Goal: Task Accomplishment & Management: Use online tool/utility

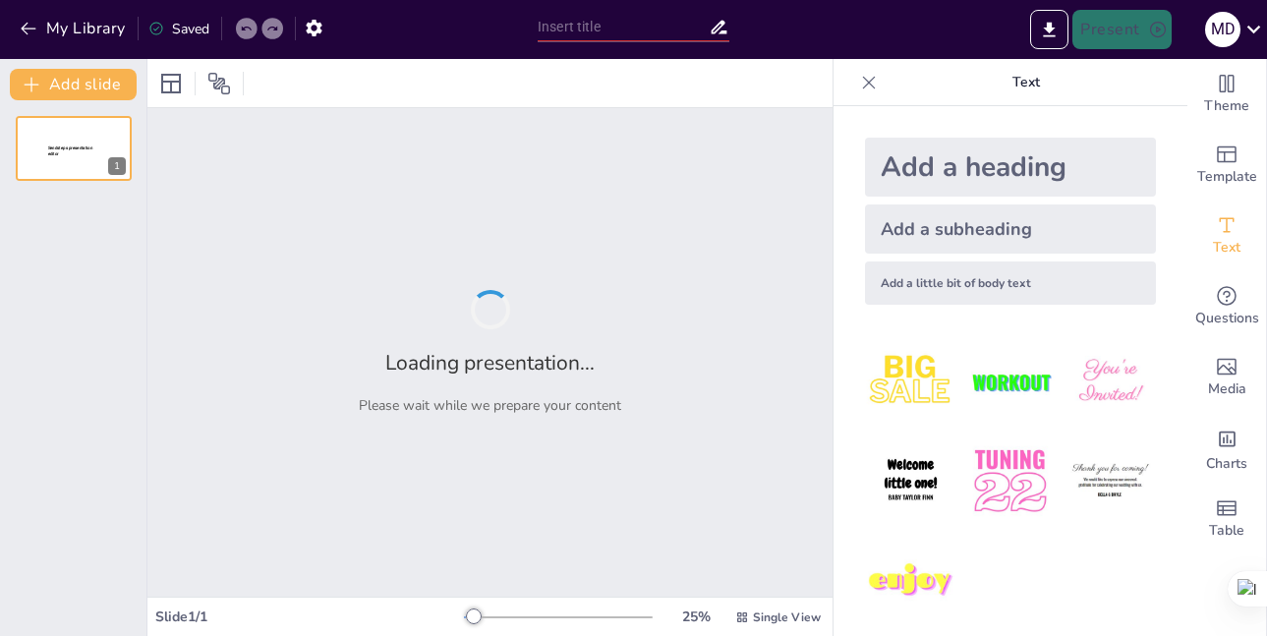
type input "Comprendiendo los Trastornos del Sistema Respiratorio"
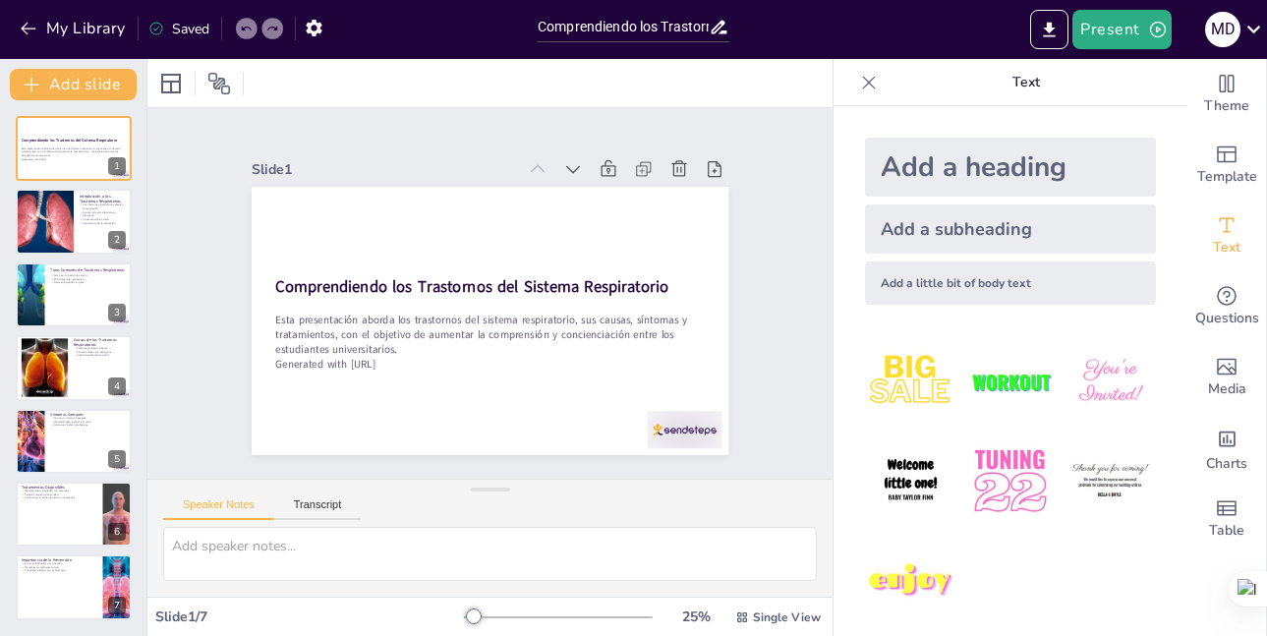
click at [84, 187] on div "Comprendiendo los Trastornos del Sistema Respiratorio Esta presentación aborda …" at bounding box center [73, 368] width 146 height 504
click at [70, 209] on div at bounding box center [44, 222] width 106 height 67
type textarea "Los trastornos respiratorios son condiciones que afectan la capacidad del cuerp…"
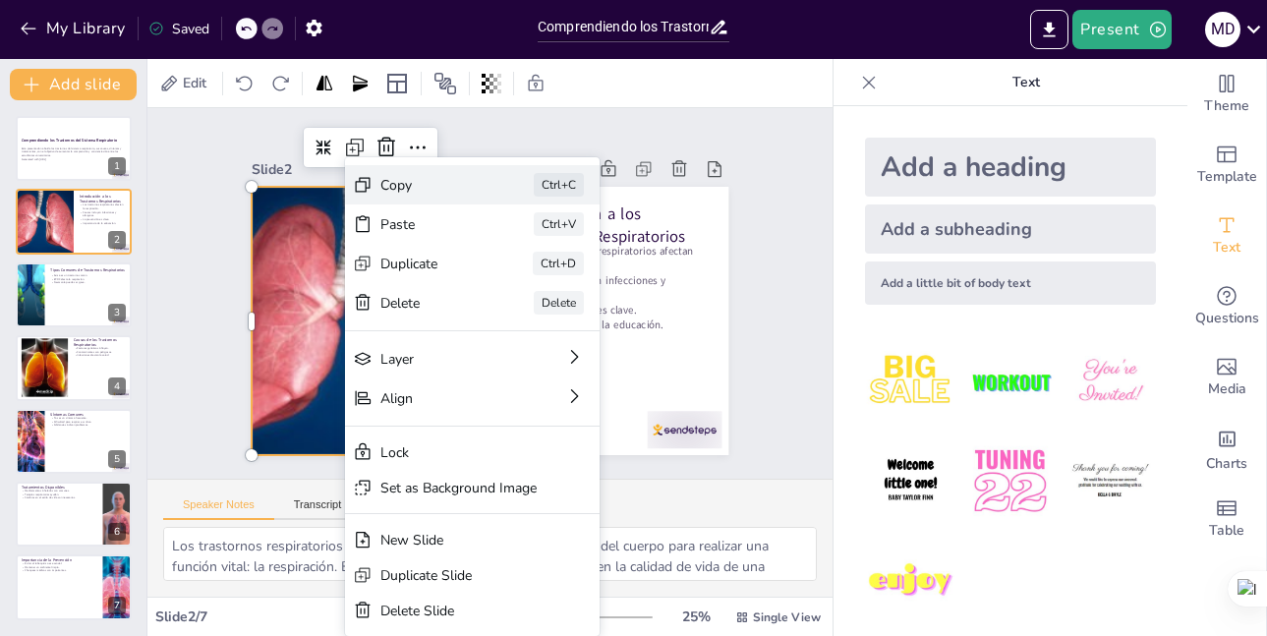
click at [489, 188] on div "Copy" at bounding box center [508, 208] width 38 height 100
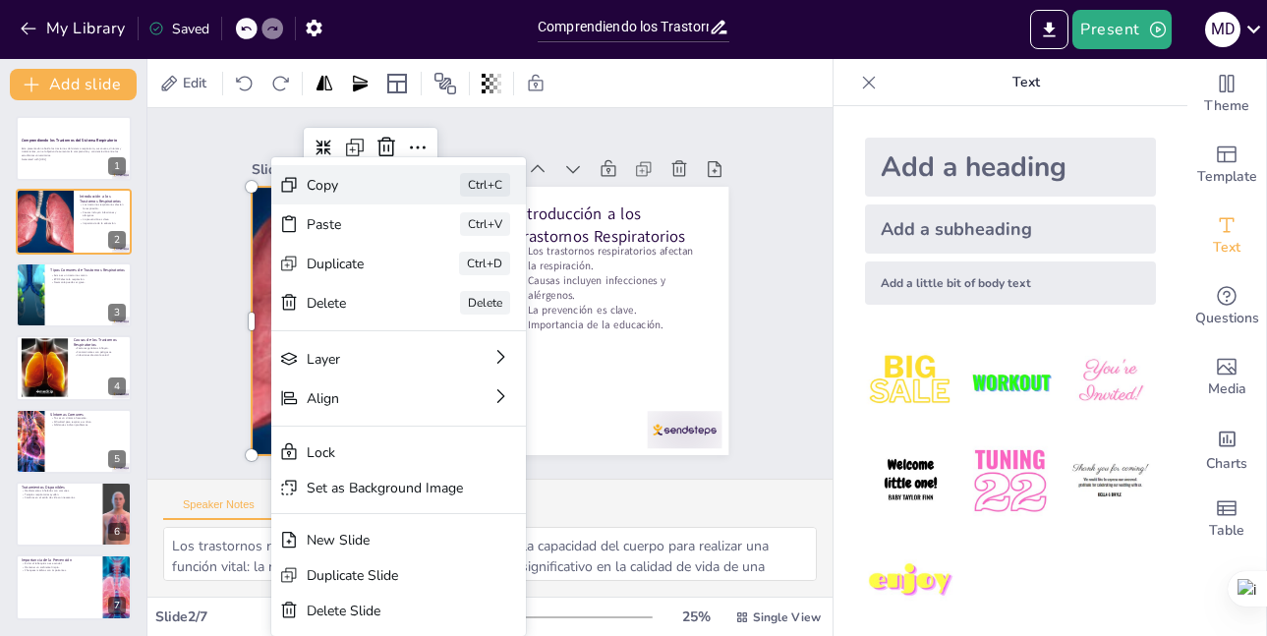
click at [467, 232] on div "Copy" at bounding box center [495, 280] width 57 height 97
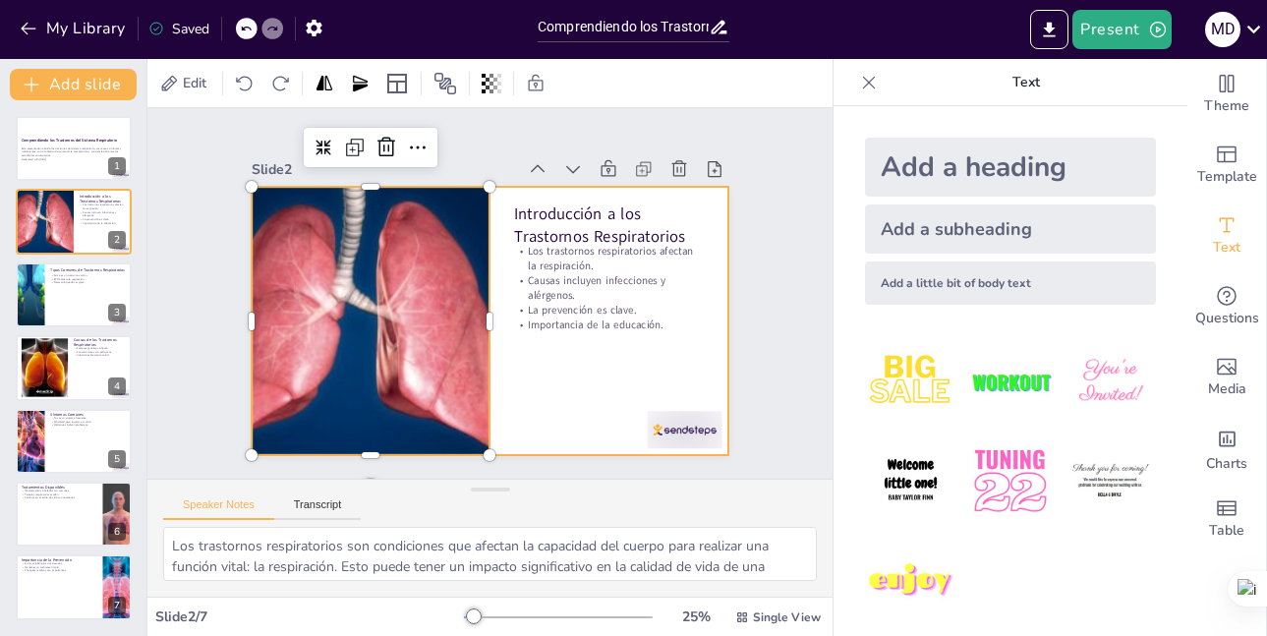
click at [575, 365] on div at bounding box center [477, 317] width 548 height 471
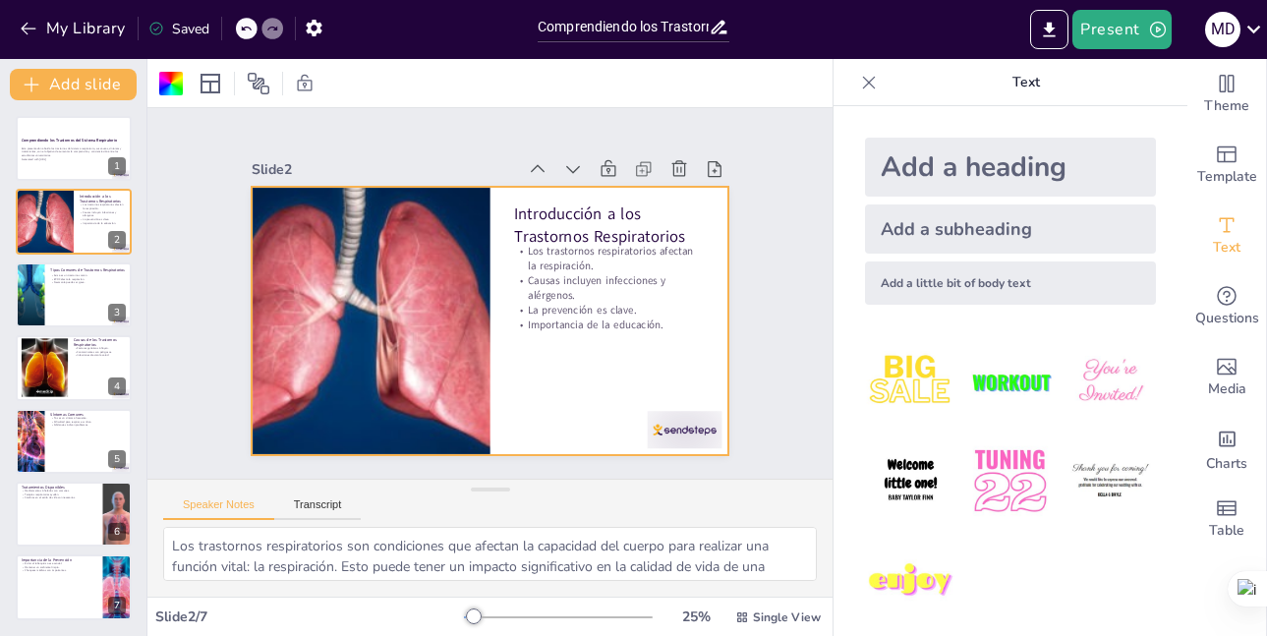
click at [659, 327] on div at bounding box center [469, 275] width 519 height 534
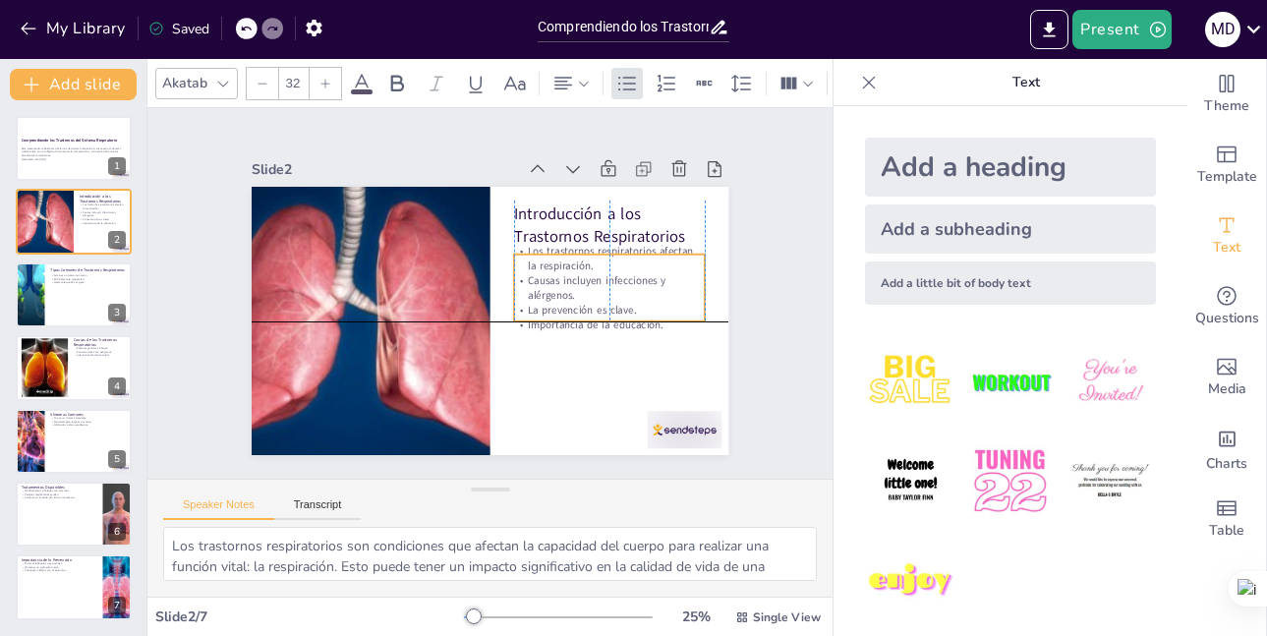
click at [475, 265] on p "Importancia de la educación." at bounding box center [380, 238] width 190 height 54
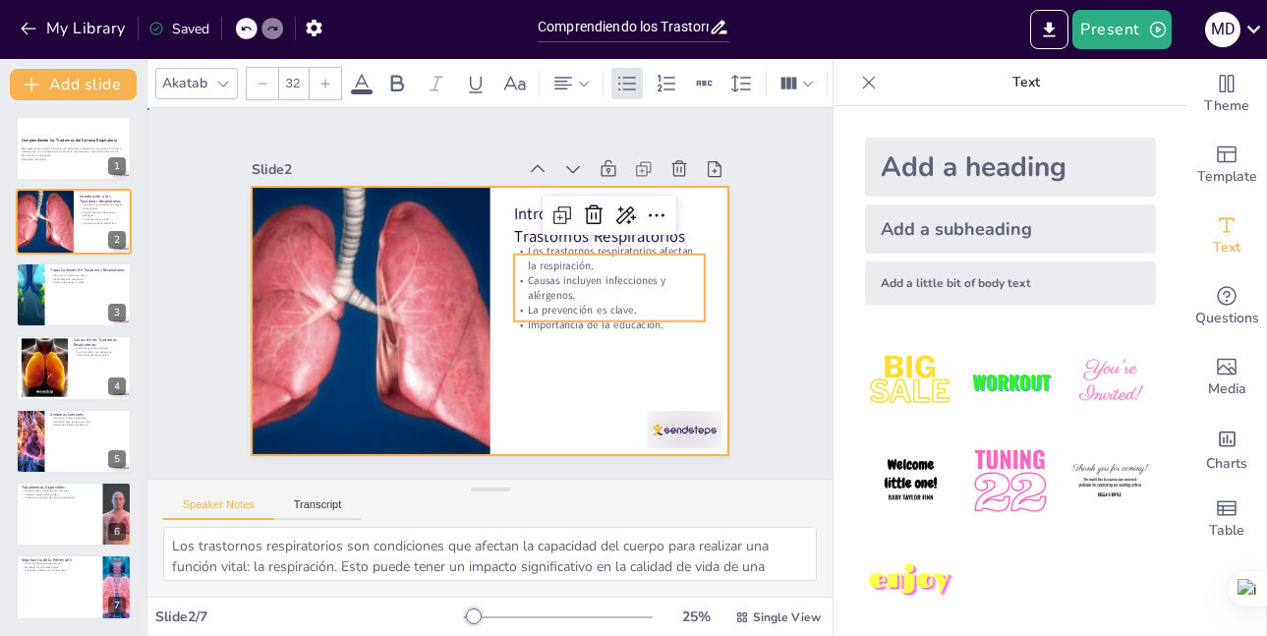
click at [651, 334] on div at bounding box center [504, 269] width 548 height 471
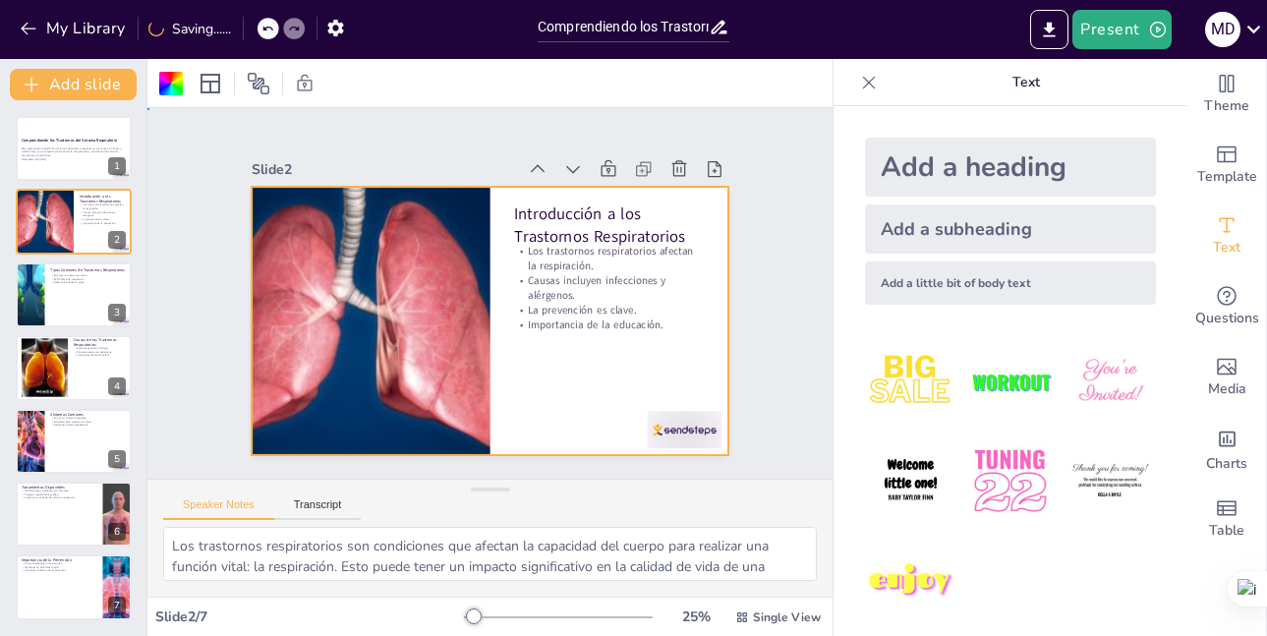
click at [622, 341] on div at bounding box center [481, 267] width 537 height 403
click at [649, 326] on div at bounding box center [465, 282] width 439 height 545
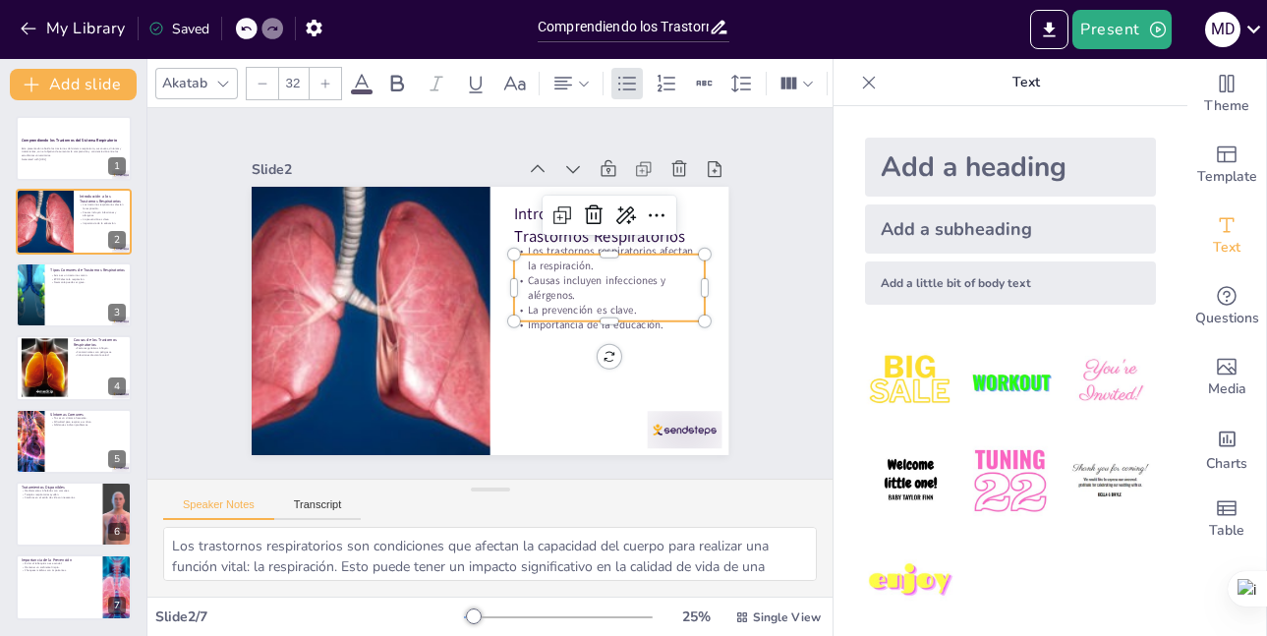
click at [460, 321] on p "Importancia de la educación." at bounding box center [367, 300] width 186 height 73
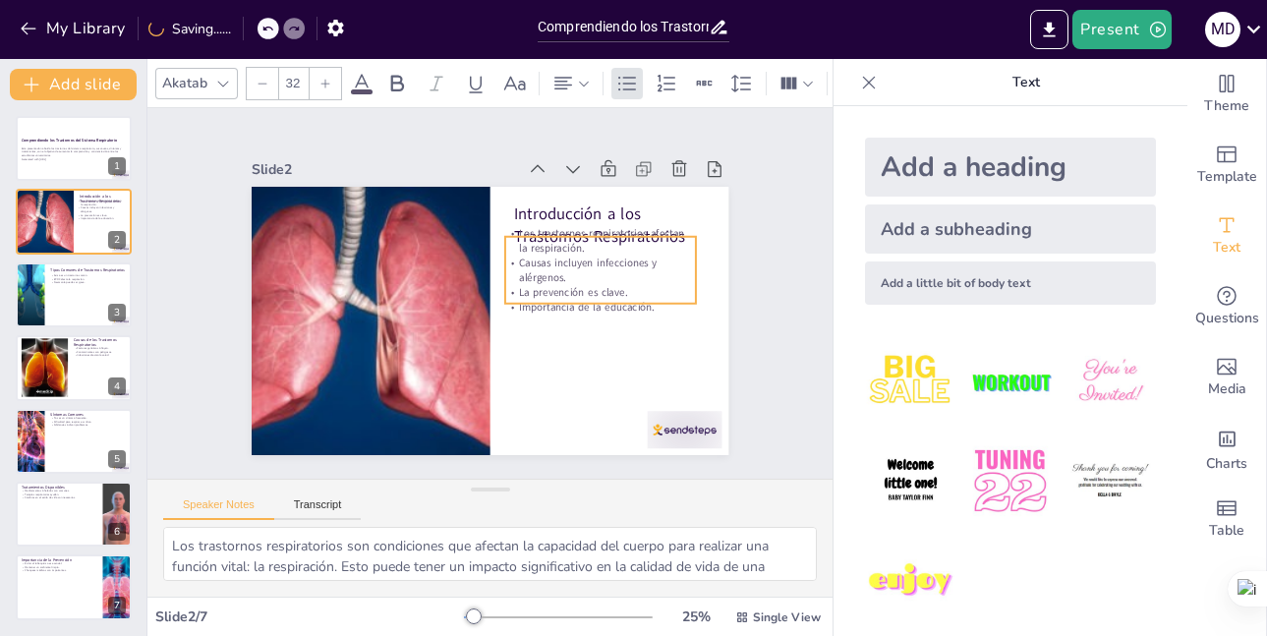
drag, startPoint x: 597, startPoint y: 309, endPoint x: 588, endPoint y: 291, distance: 19.8
click at [588, 291] on p "La prevención es clave." at bounding box center [590, 247] width 181 height 91
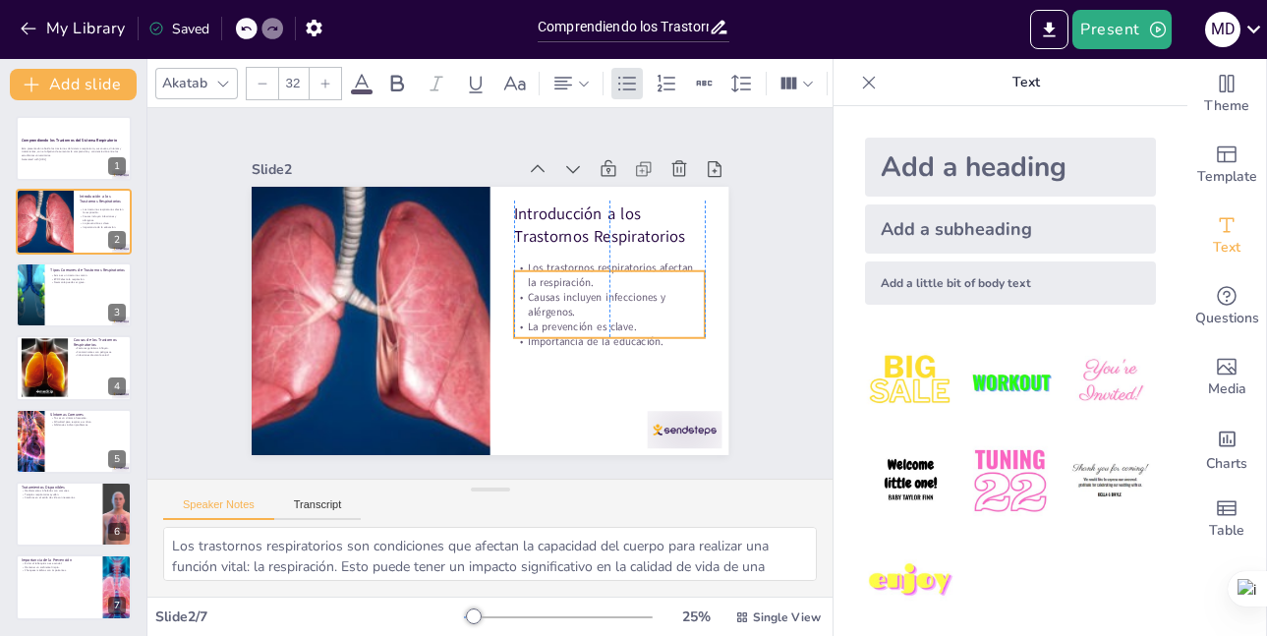
drag, startPoint x: 588, startPoint y: 292, endPoint x: 593, endPoint y: 326, distance: 34.8
click at [447, 326] on p "Importancia de la educación." at bounding box center [365, 324] width 163 height 124
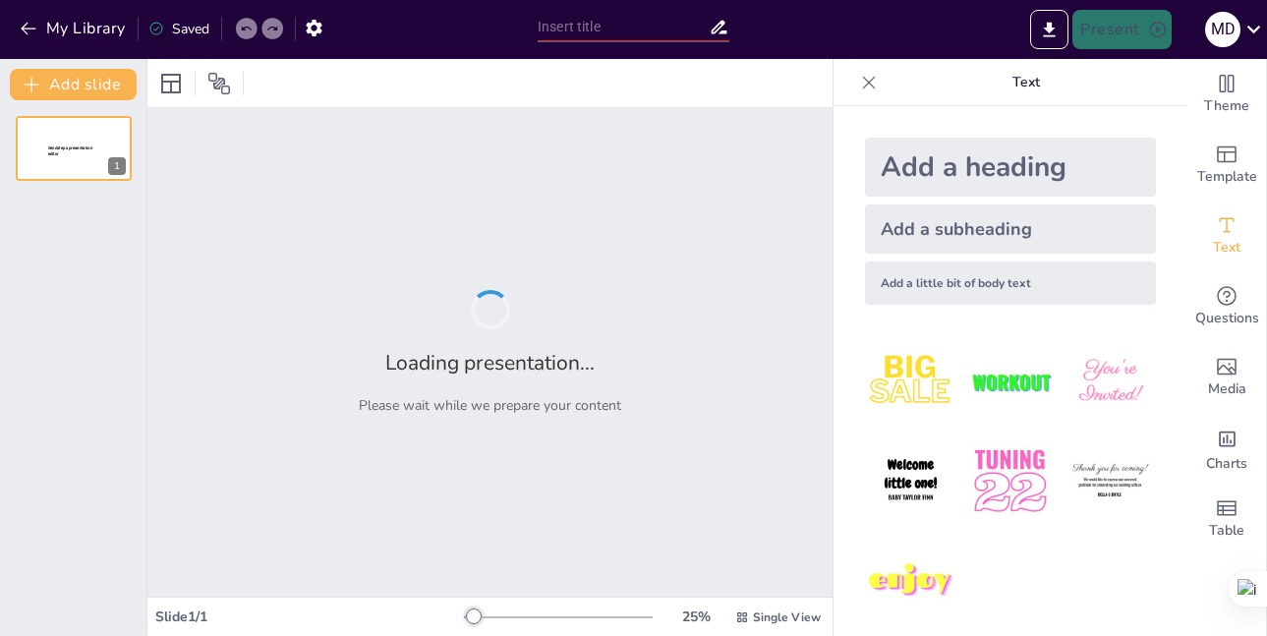
type input "trastorno del sistema respiratorio"
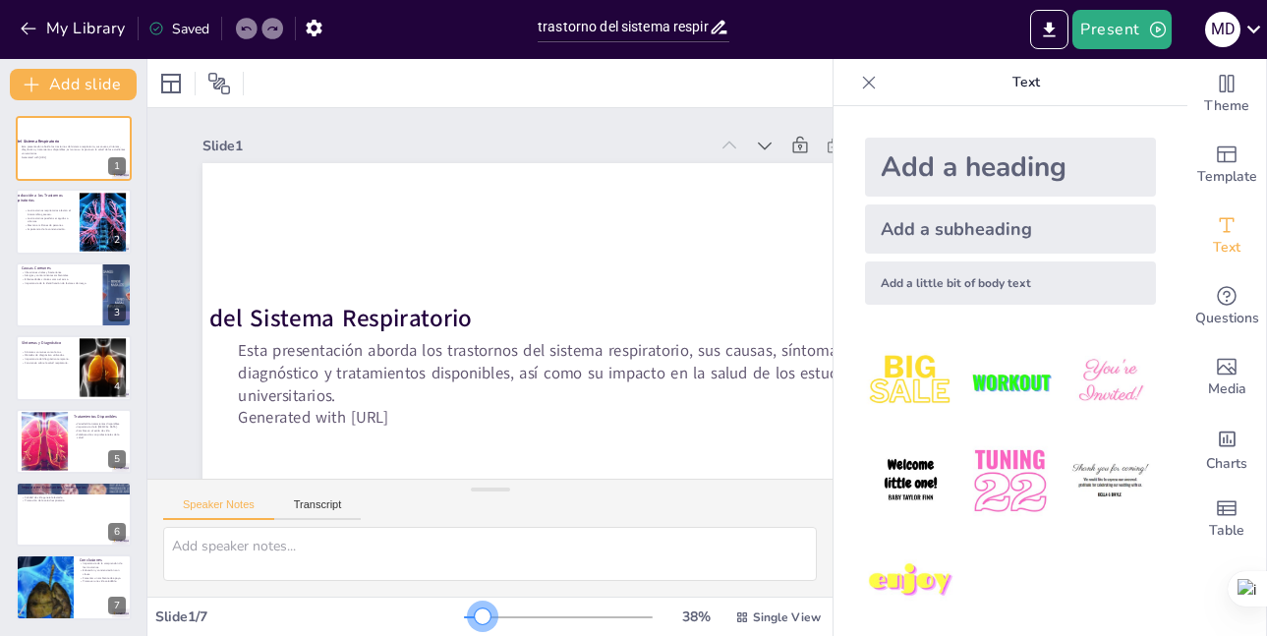
drag, startPoint x: 458, startPoint y: 616, endPoint x: 469, endPoint y: 610, distance: 12.3
click at [475, 610] on div at bounding box center [483, 617] width 16 height 16
click at [236, 555] on textarea at bounding box center [490, 554] width 654 height 54
click at [92, 212] on icon at bounding box center [87, 207] width 14 height 14
type textarea "Los trastornos respiratorios son cruciales porque afectan la capacidad del cuer…"
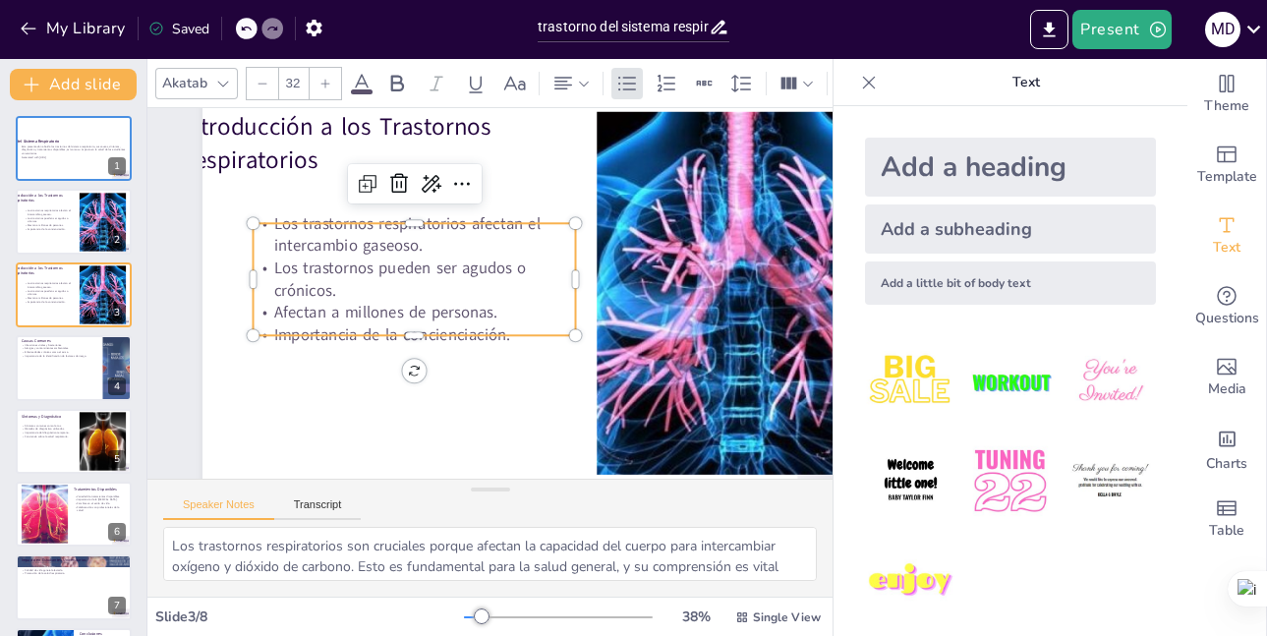
click at [541, 339] on div "Introducción a los Trastornos Respiratorios Los trastornos respiratorios afecta…" at bounding box center [560, 301] width 755 height 476
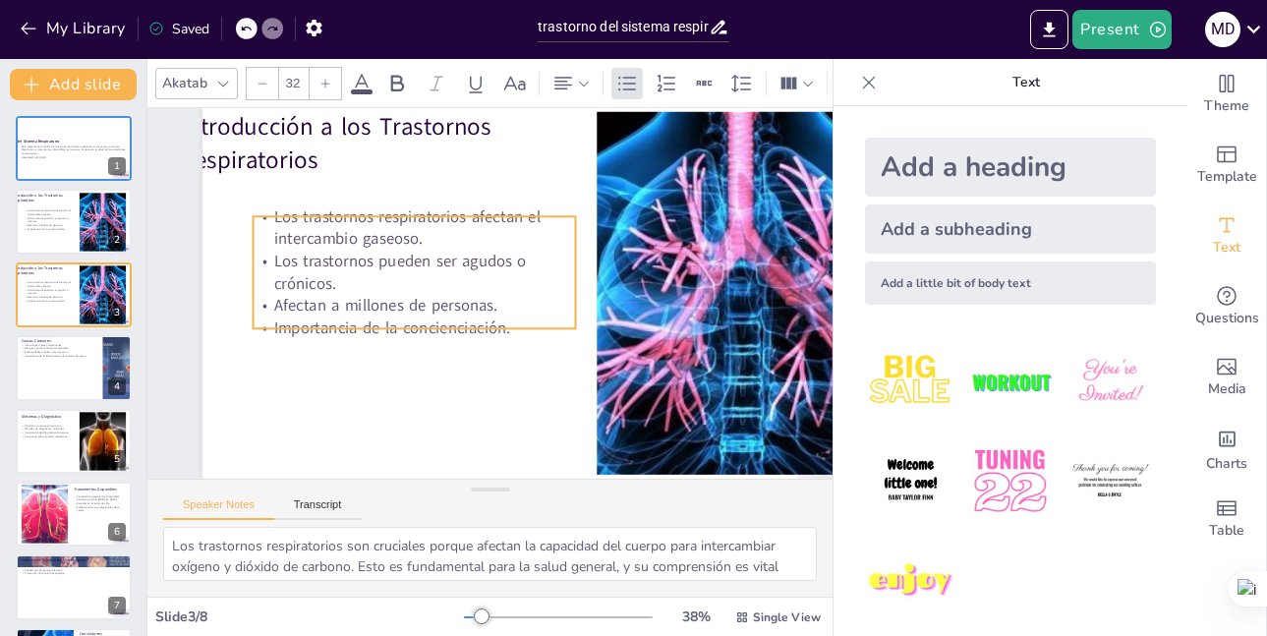
click at [409, 323] on p "Importancia de la concienciación." at bounding box center [409, 311] width 320 height 88
click at [457, 316] on p "Afectan a millones de personas." at bounding box center [441, 233] width 181 height 291
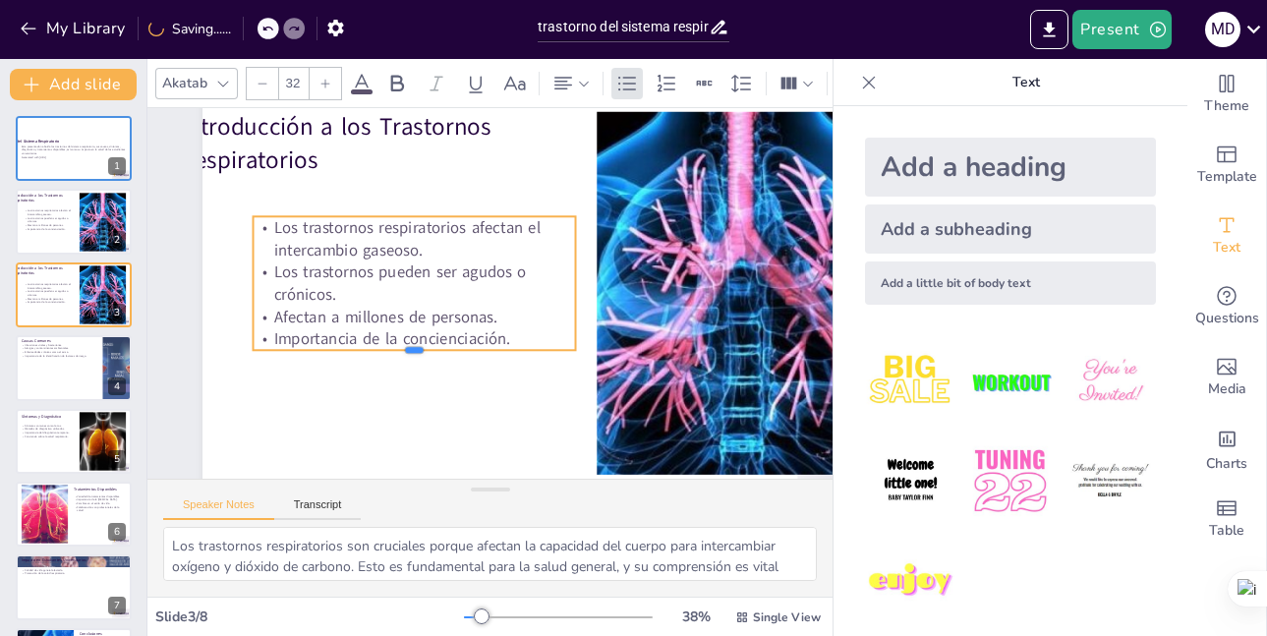
drag, startPoint x: 515, startPoint y: 334, endPoint x: 401, endPoint y: 320, distance: 114.9
click at [401, 320] on div "Introducción a los Trastornos Respiratorios Los trastornos respiratorios afecta…" at bounding box center [560, 301] width 755 height 476
click at [502, 337] on p "Importancia de la concienciación." at bounding box center [410, 331] width 323 height 56
drag, startPoint x: 514, startPoint y: 331, endPoint x: 465, endPoint y: 267, distance: 80.6
click at [514, 329] on p "Importancia de la concienciación." at bounding box center [410, 331] width 323 height 56
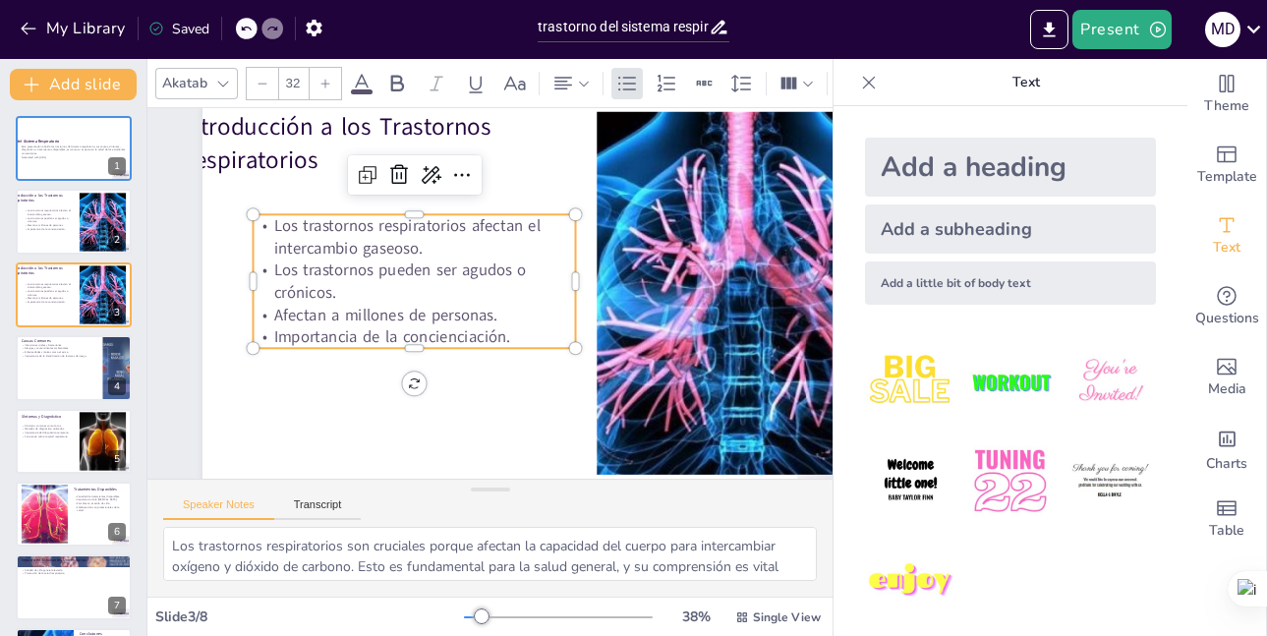
click at [463, 265] on p "Los trastornos pueden ser agudos o crónicos." at bounding box center [416, 274] width 325 height 78
click at [461, 265] on p "Los trastornos pueden ser agudos o crónicos." at bounding box center [416, 274] width 325 height 78
click at [458, 263] on p "Los trastornos pueden ser agudos o crónicos." at bounding box center [414, 273] width 325 height 78
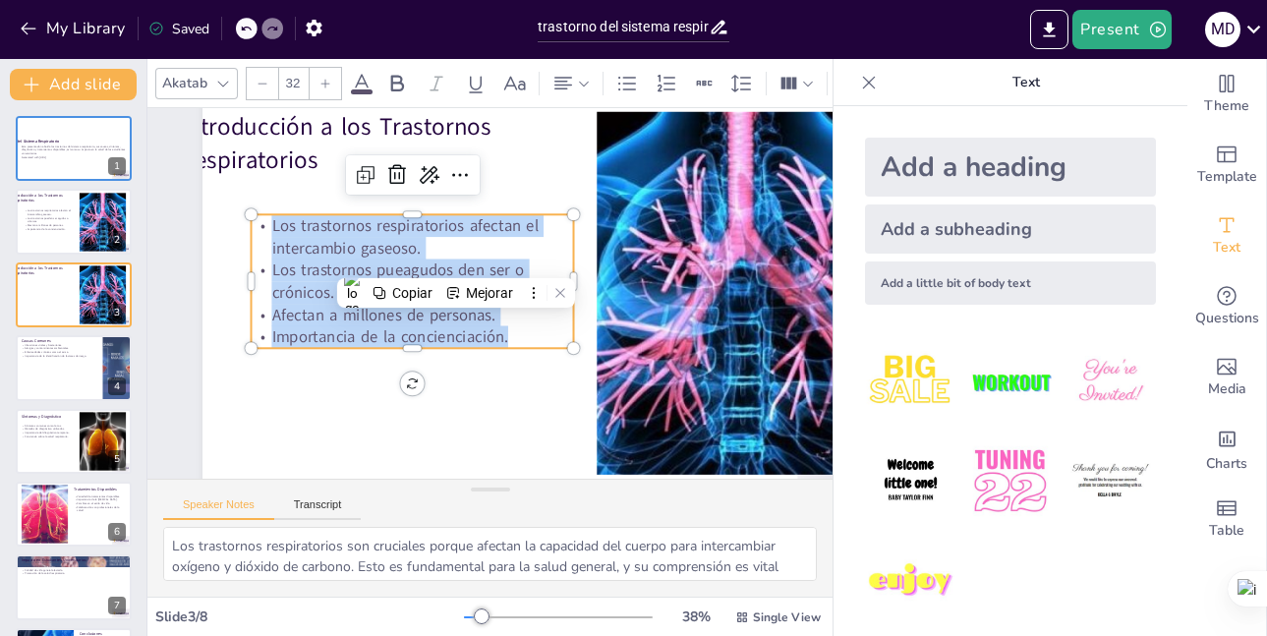
drag, startPoint x: 276, startPoint y: 232, endPoint x: 511, endPoint y: 332, distance: 255.4
click at [511, 332] on div "Los trastornos respiratorios afectan el intercambio gaseoso. Los trastornos pue…" at bounding box center [414, 273] width 335 height 167
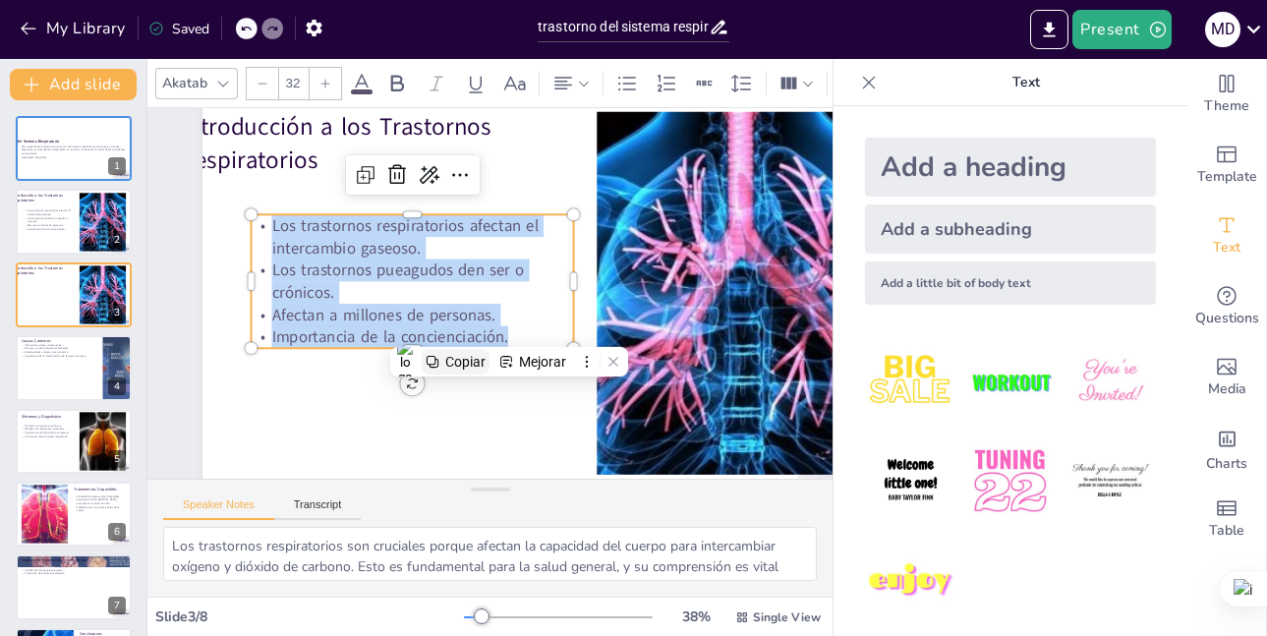
click at [459, 357] on div "Copiar" at bounding box center [465, 362] width 40 height 16
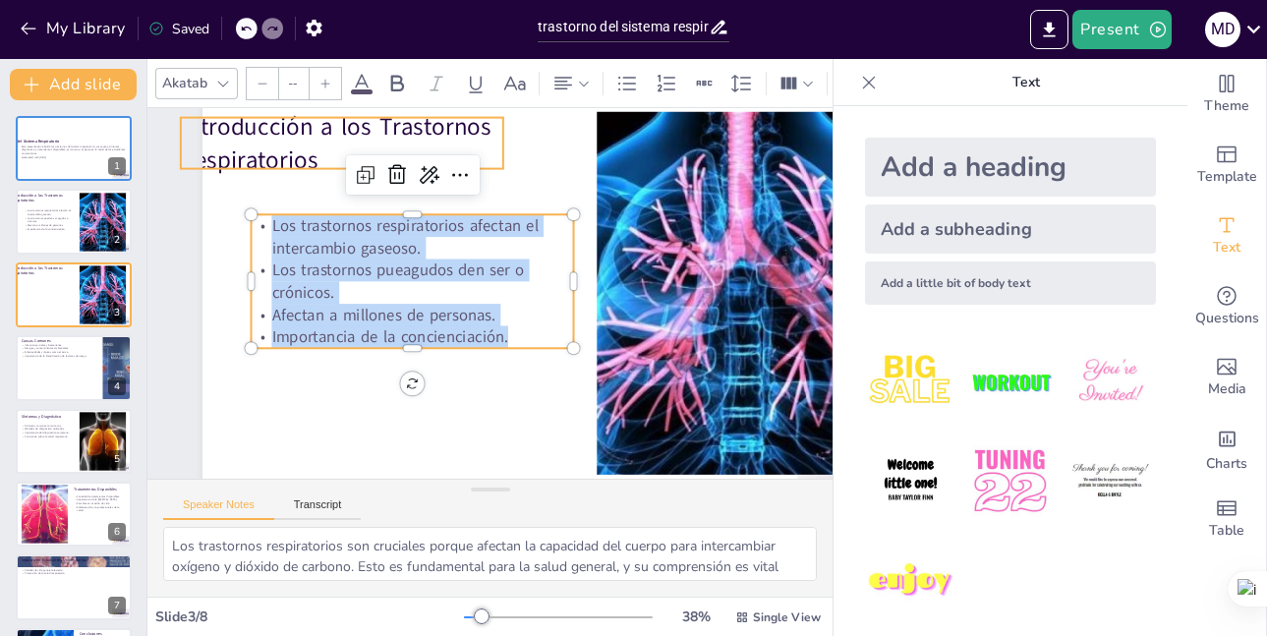
type input "48"
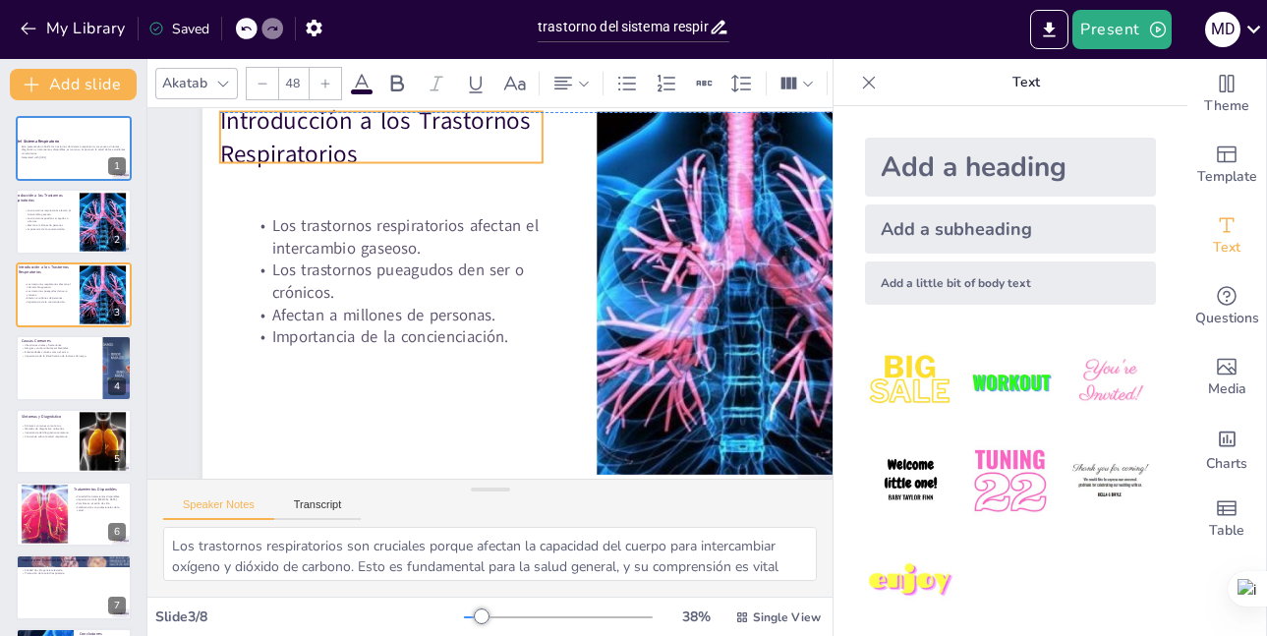
drag, startPoint x: 315, startPoint y: 124, endPoint x: 355, endPoint y: 128, distance: 40.5
click at [355, 128] on p "Introducción a los Trastornos Respiratorios" at bounding box center [416, 118] width 329 height 133
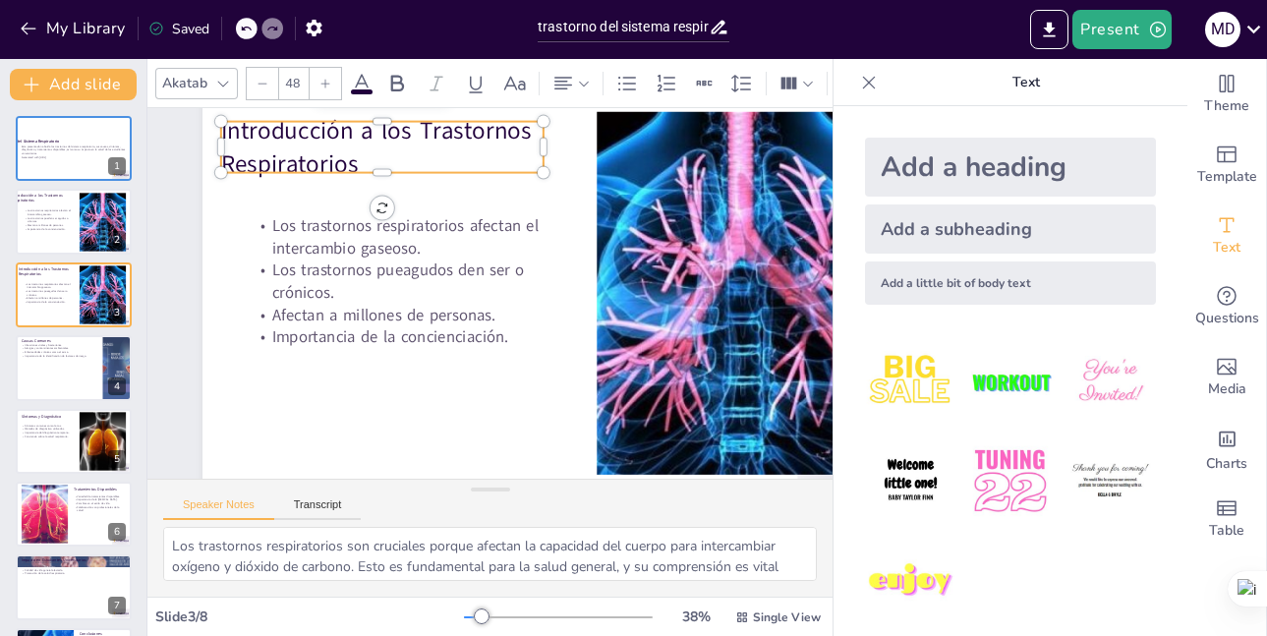
click at [355, 129] on p "Introducción a los Trastornos Respiratorios" at bounding box center [398, 137] width 328 height 100
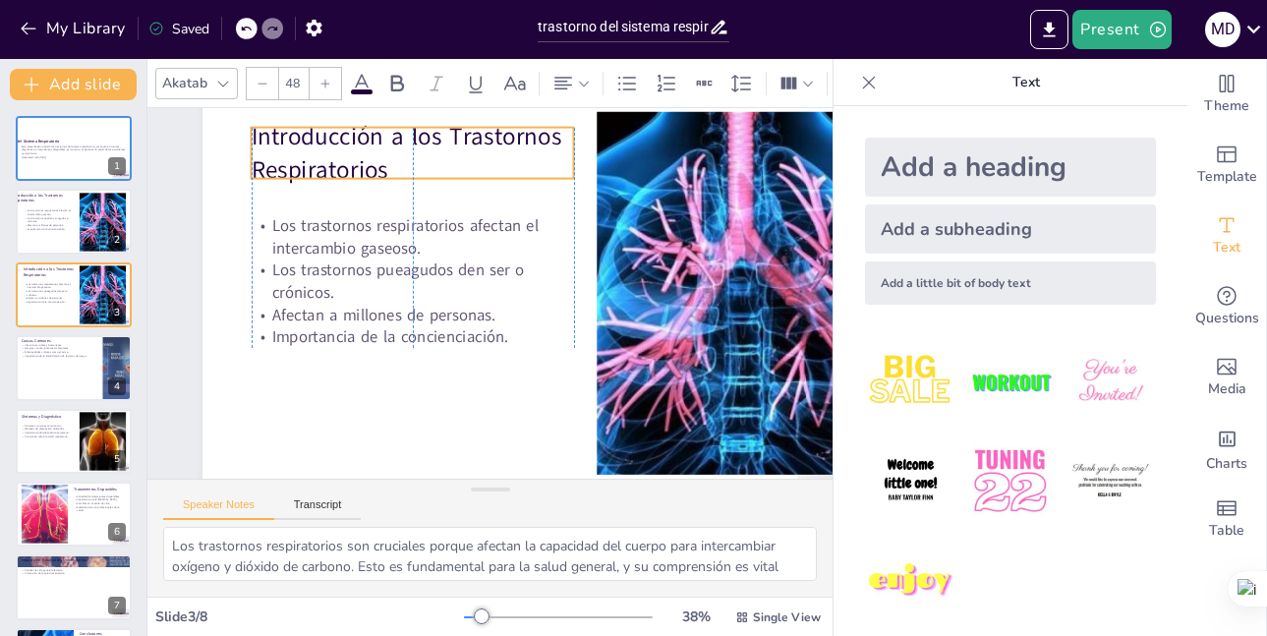
drag, startPoint x: 363, startPoint y: 129, endPoint x: 393, endPoint y: 135, distance: 31.0
click at [393, 135] on p "Introducción a los Trastornos Respiratorios" at bounding box center [413, 153] width 322 height 67
click at [394, 139] on p "Introducción a los Trastornos Respiratorios" at bounding box center [477, 133] width 322 height 193
click at [394, 139] on p "Introducción a los Trastornos Respiratorios" at bounding box center [442, 140] width 329 height 133
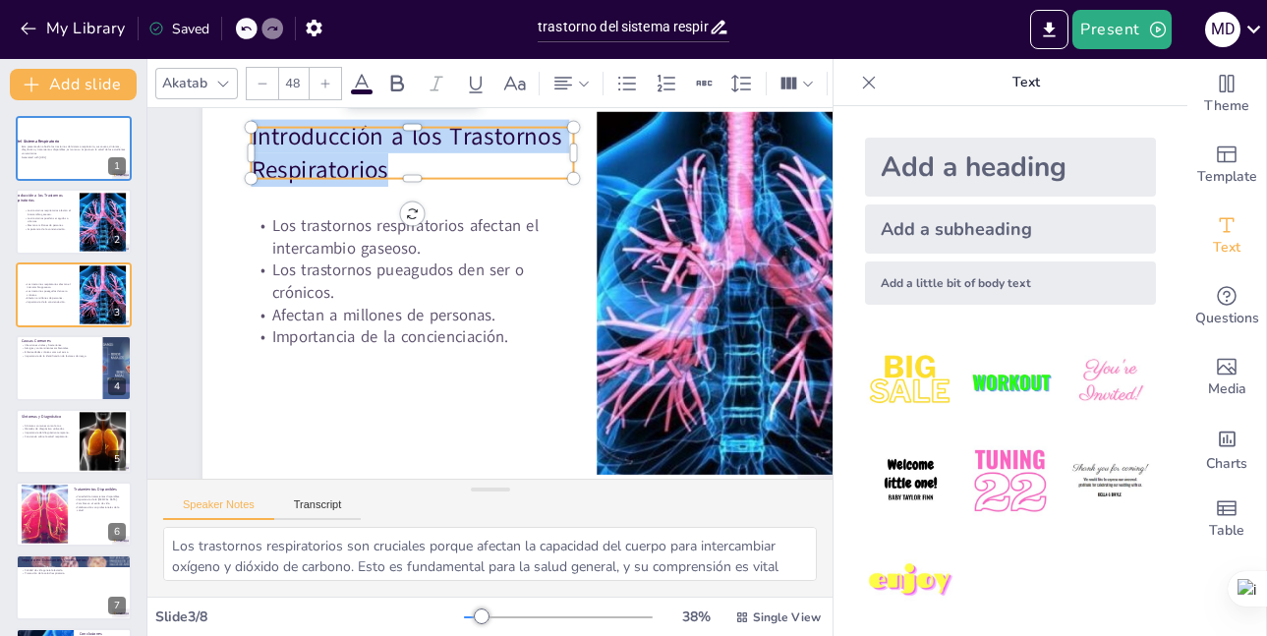
click at [393, 138] on p "Introducción a los Trastornos Respiratorios" at bounding box center [442, 140] width 329 height 133
click at [393, 133] on p "Introducción a los Trastornos Respiratorios" at bounding box center [413, 153] width 322 height 67
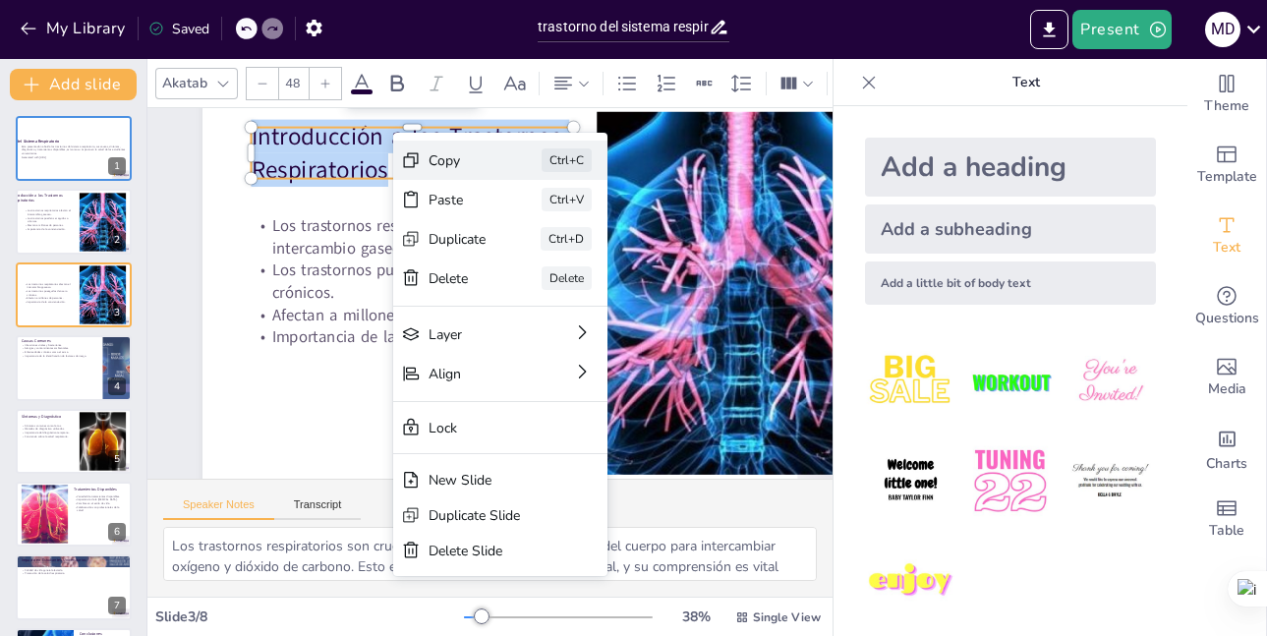
click at [577, 268] on div "Copy" at bounding box center [607, 280] width 60 height 25
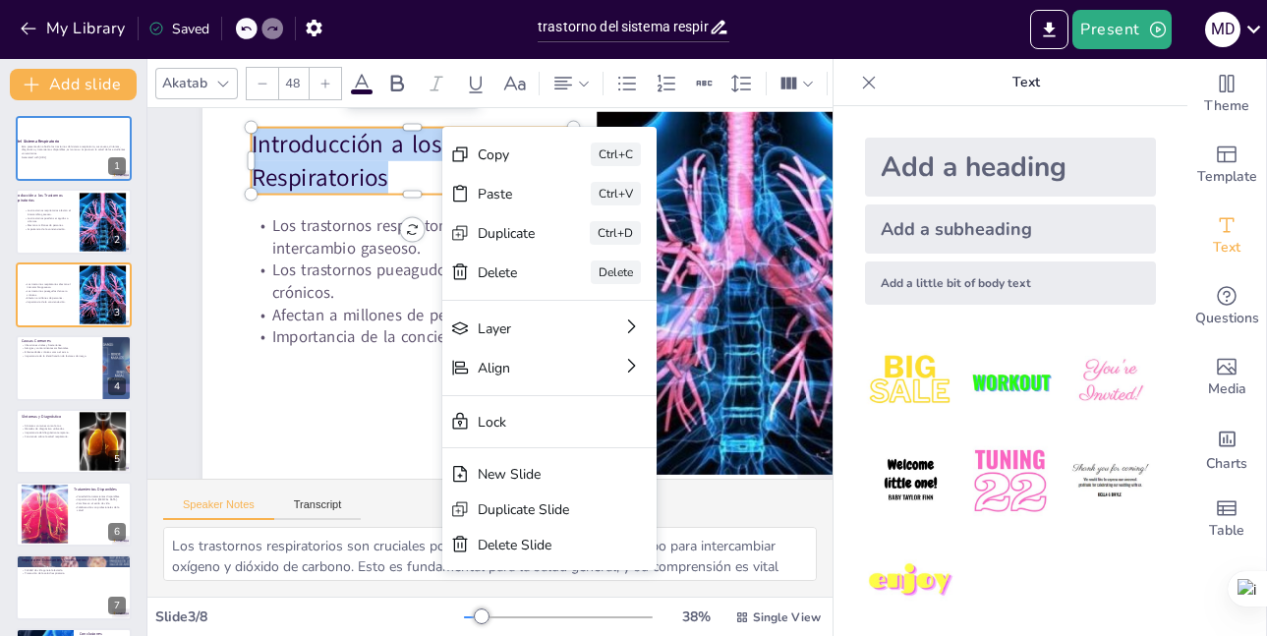
click at [550, 246] on div "Copy Ctrl+C Paste Ctrl+V Duplicate Ctrl+D Delete Delete Layer Align Lock New Sl…" at bounding box center [680, 477] width 260 height 463
click at [400, 155] on p "Introducción a los Trastornos Respiratorios" at bounding box center [413, 161] width 322 height 67
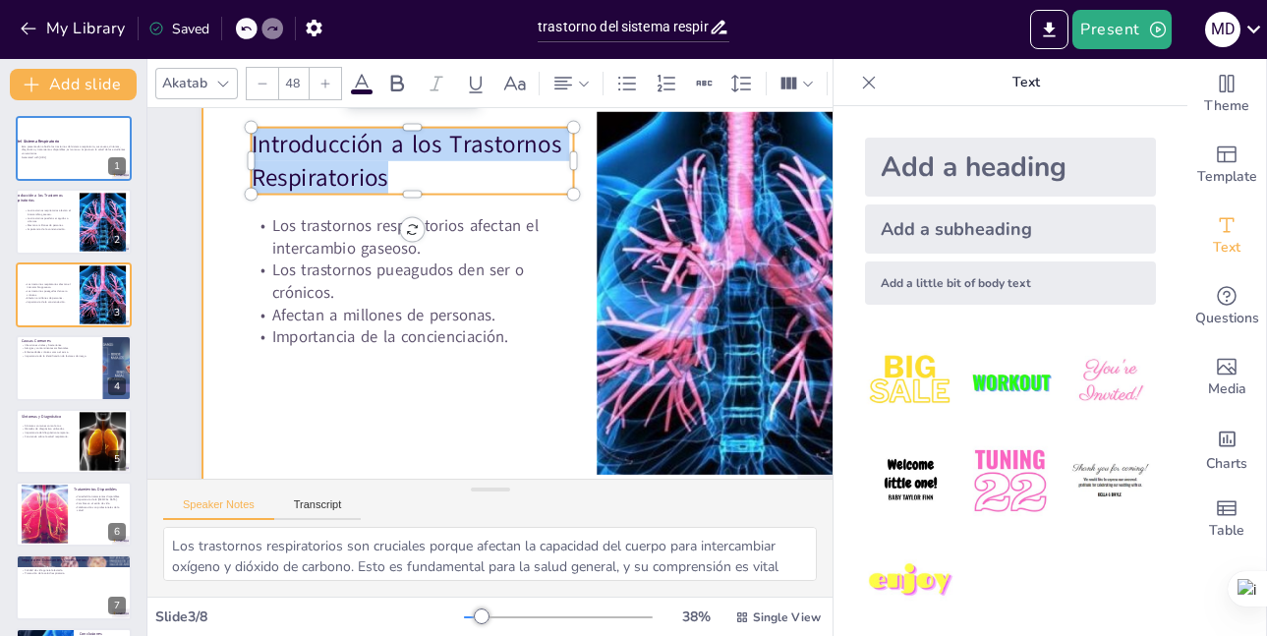
click at [203, 145] on div at bounding box center [560, 301] width 755 height 476
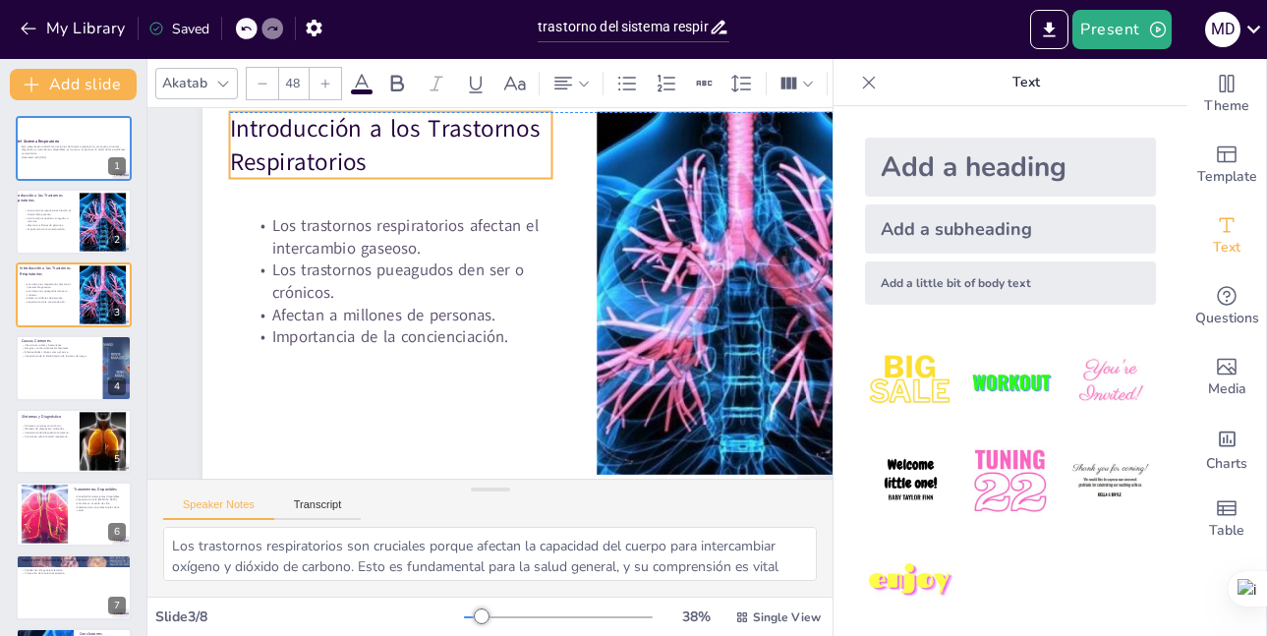
drag, startPoint x: 254, startPoint y: 141, endPoint x: 232, endPoint y: 127, distance: 25.6
click at [243, 127] on p "Introducción a los Trastornos Respiratorios" at bounding box center [407, 136] width 328 height 100
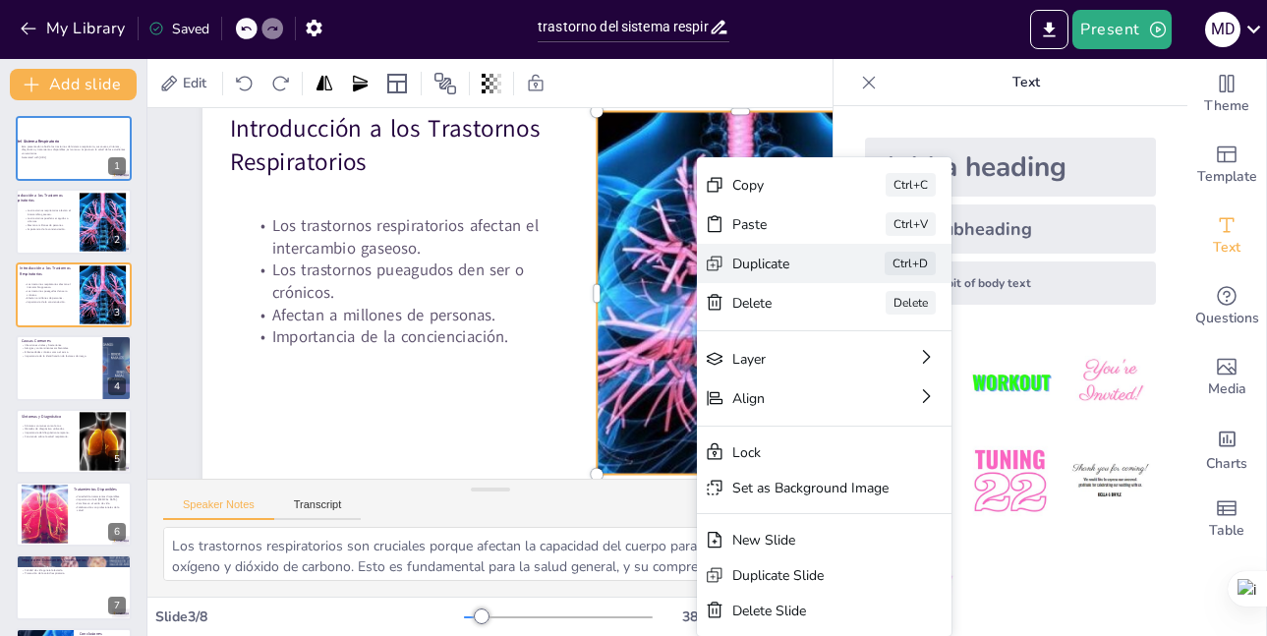
click at [841, 399] on icon at bounding box center [852, 410] width 22 height 22
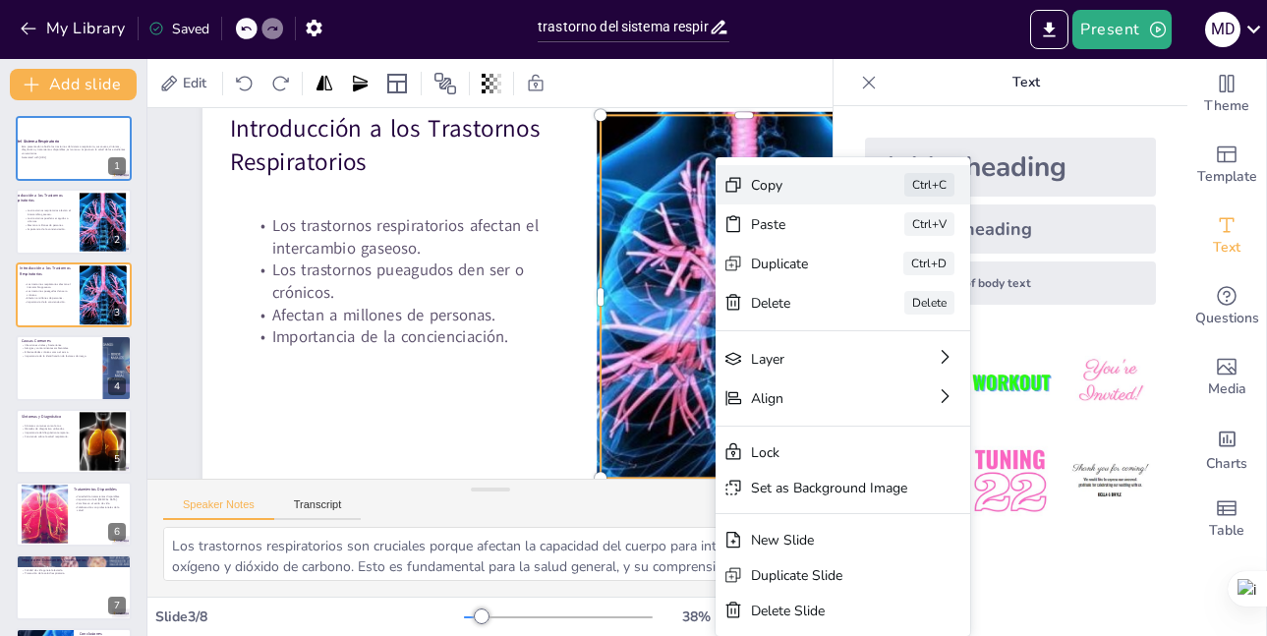
click at [859, 313] on div "Copy Ctrl+C" at bounding box center [988, 346] width 258 height 66
